Goal: Check status: Check status

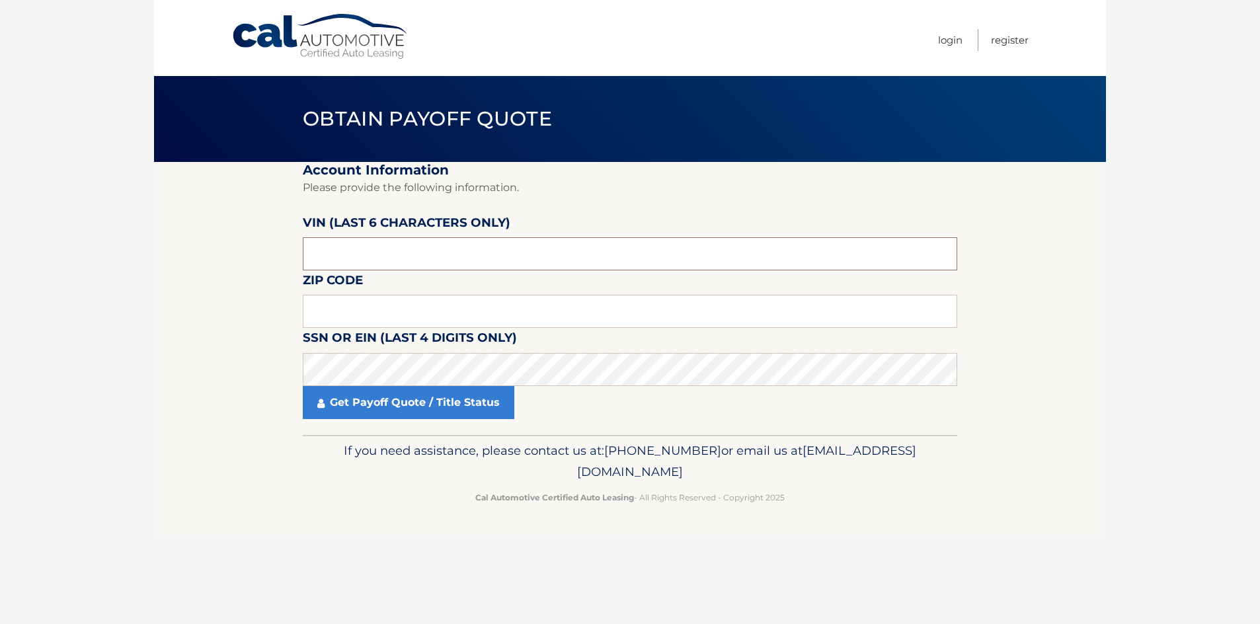
click at [370, 264] on input "text" at bounding box center [630, 253] width 655 height 33
type input "528964"
click at [356, 319] on input "text" at bounding box center [630, 311] width 655 height 33
type input "07843"
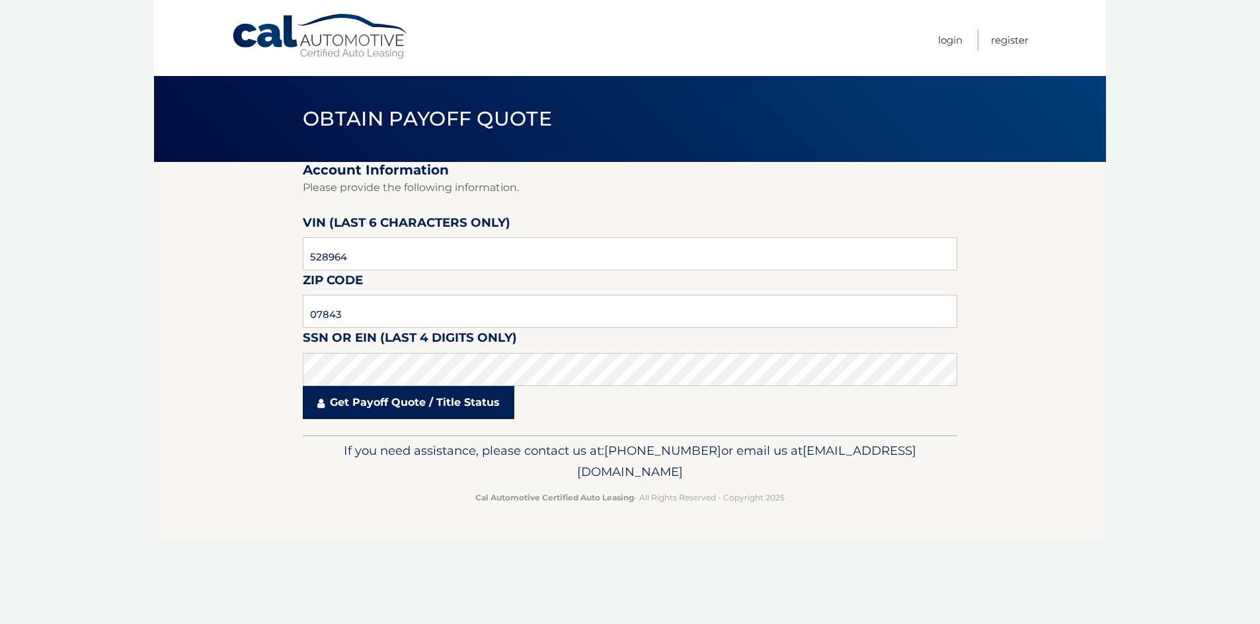
click at [396, 401] on link "Get Payoff Quote / Title Status" at bounding box center [409, 402] width 212 height 33
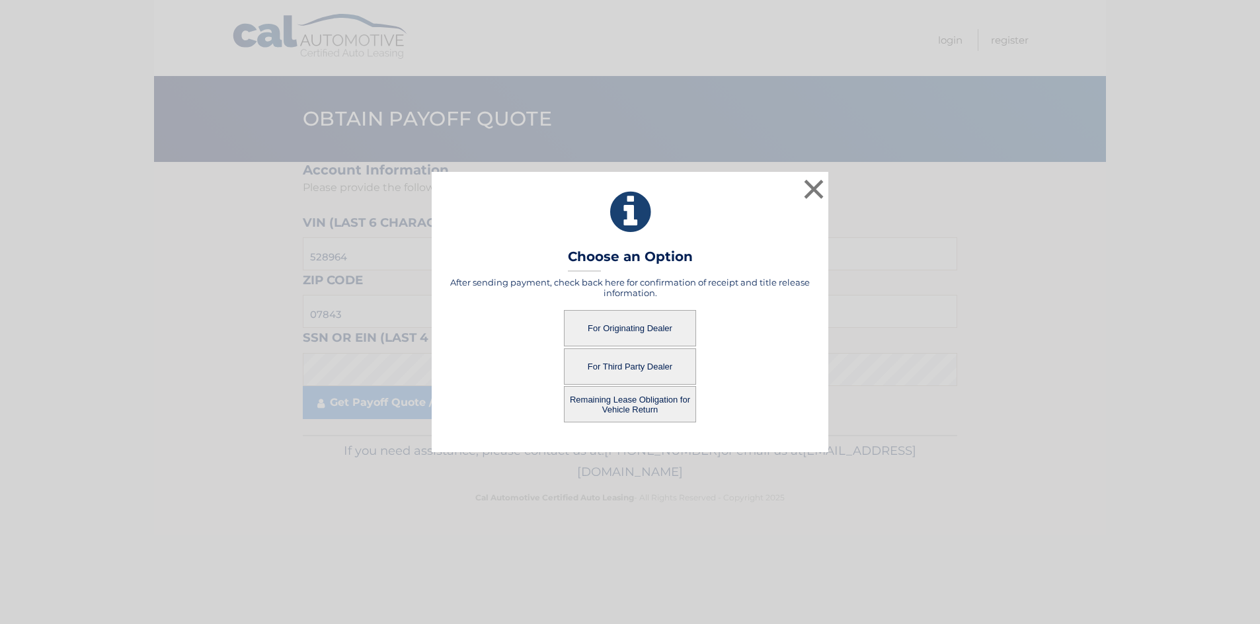
click at [622, 329] on button "For Originating Dealer" at bounding box center [630, 328] width 132 height 36
click at [648, 325] on button "For Originating Dealer" at bounding box center [630, 328] width 132 height 36
